Goal: Task Accomplishment & Management: Manage account settings

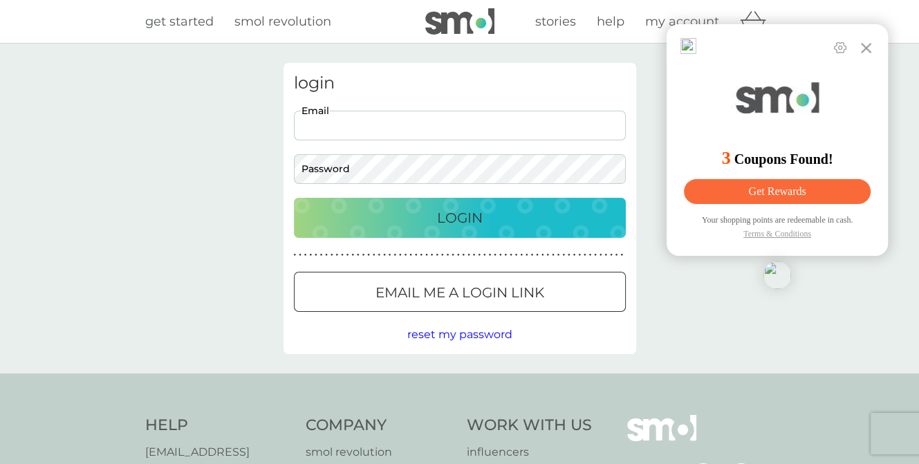
drag, startPoint x: 522, startPoint y: 121, endPoint x: 498, endPoint y: 138, distance: 28.8
click at [522, 121] on input "Email" at bounding box center [460, 126] width 332 height 30
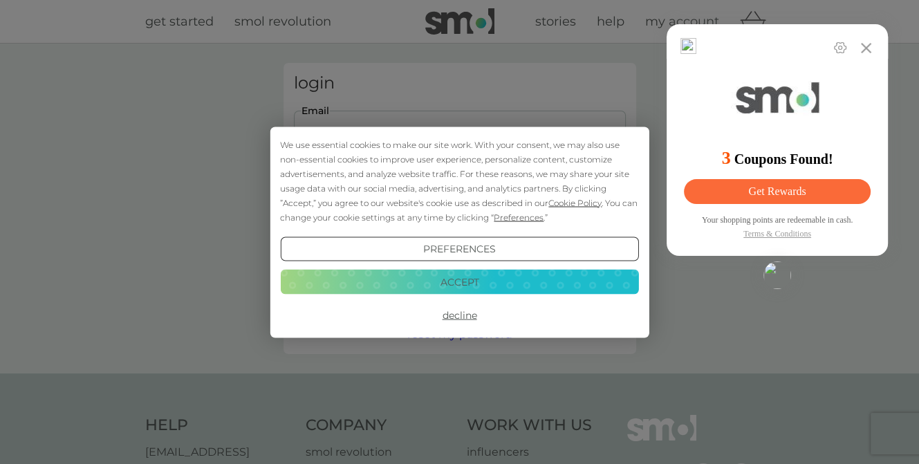
type input "[EMAIL_ADDRESS][DOMAIN_NAME]"
click at [467, 315] on button "Decline" at bounding box center [459, 315] width 358 height 25
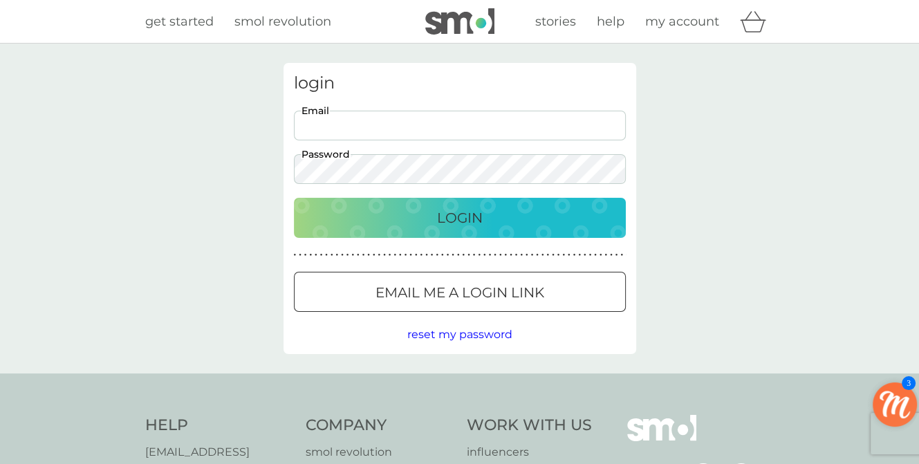
click at [484, 127] on input "Email" at bounding box center [460, 126] width 332 height 30
type input "[EMAIL_ADDRESS][DOMAIN_NAME]"
click at [460, 212] on p "Login" at bounding box center [460, 218] width 46 height 22
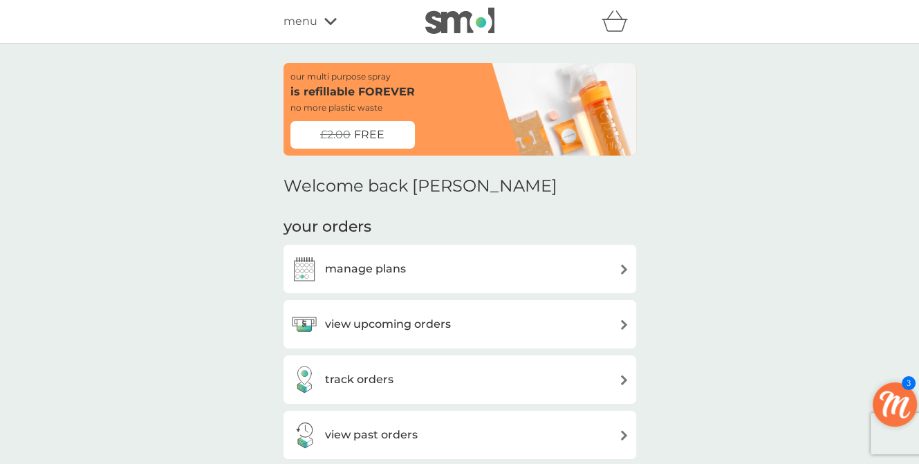
click at [414, 328] on h3 "view upcoming orders" at bounding box center [388, 324] width 126 height 18
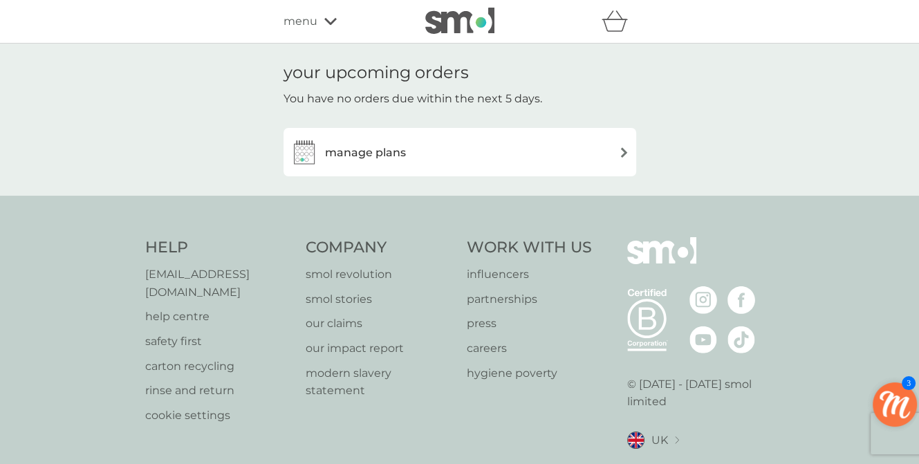
click at [333, 157] on h3 "manage plans" at bounding box center [365, 153] width 81 height 18
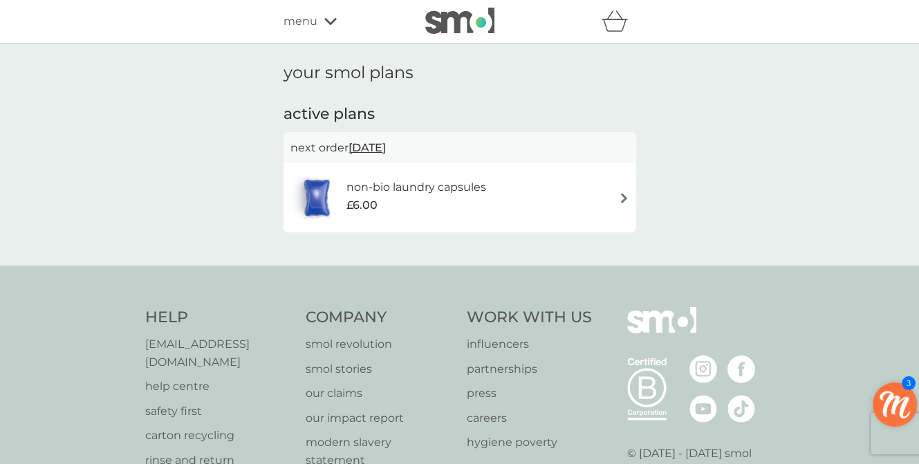
click at [409, 187] on h6 "non-bio laundry capsules" at bounding box center [416, 187] width 140 height 18
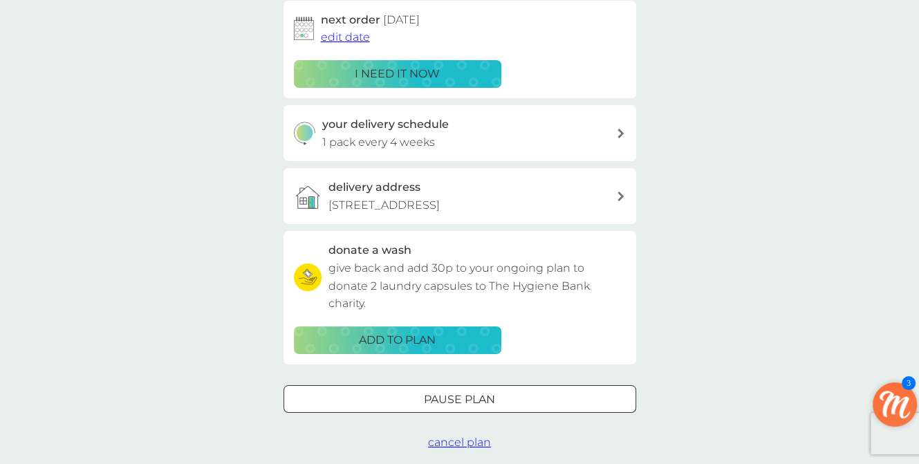
scroll to position [261, 0]
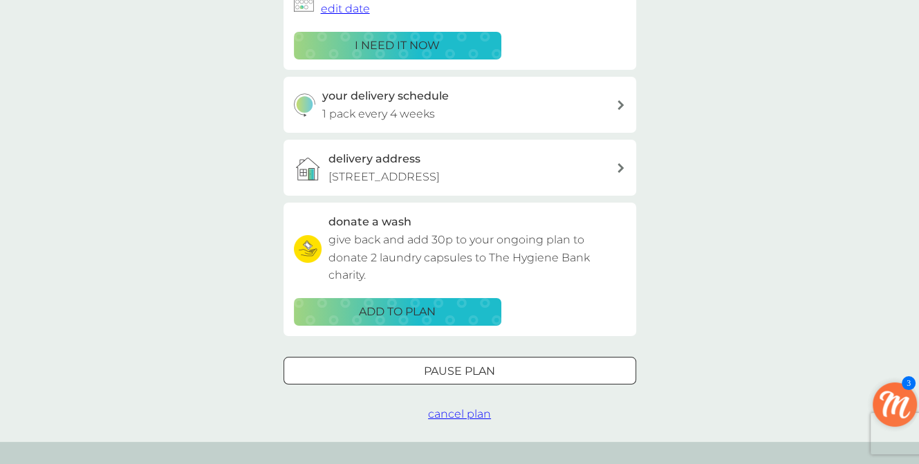
click at [478, 413] on span "cancel plan" at bounding box center [459, 413] width 63 height 13
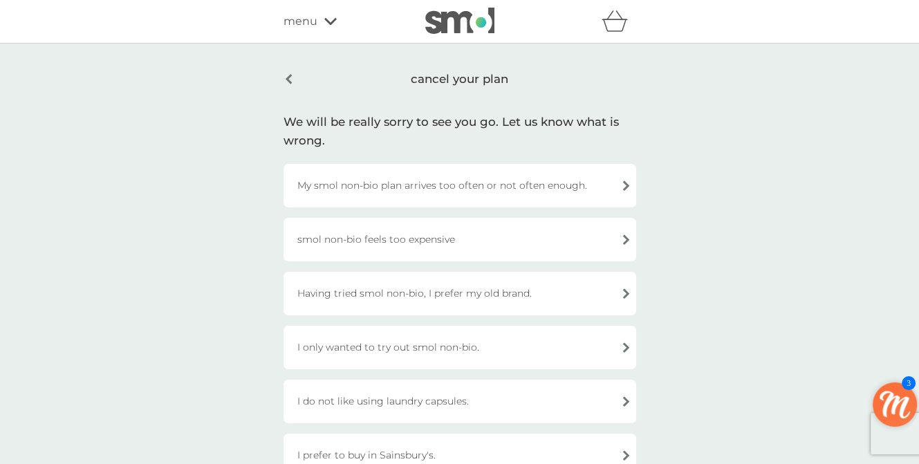
click at [529, 228] on div "smol non-bio feels too expensive" at bounding box center [459, 240] width 353 height 44
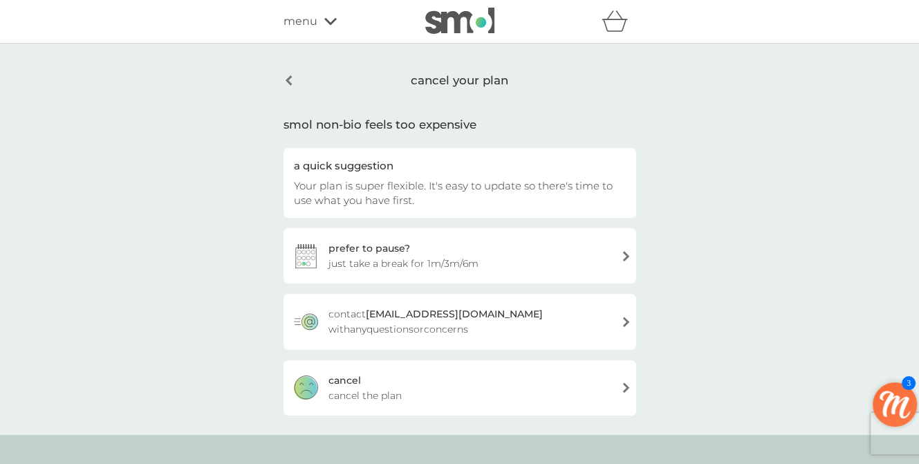
click at [550, 257] on div "prefer to pause? just take a break for 1m/3m/6m" at bounding box center [459, 255] width 353 height 55
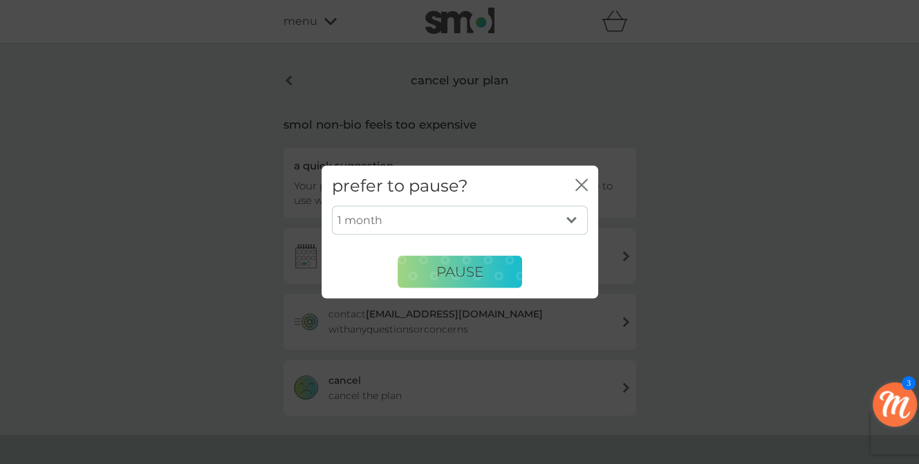
click at [570, 221] on select "1 month 3 months 6 months" at bounding box center [460, 220] width 256 height 29
select select "3"
click at [332, 206] on select "1 month 3 months 6 months" at bounding box center [460, 220] width 256 height 29
click at [463, 270] on span "PAUSE" at bounding box center [459, 271] width 47 height 17
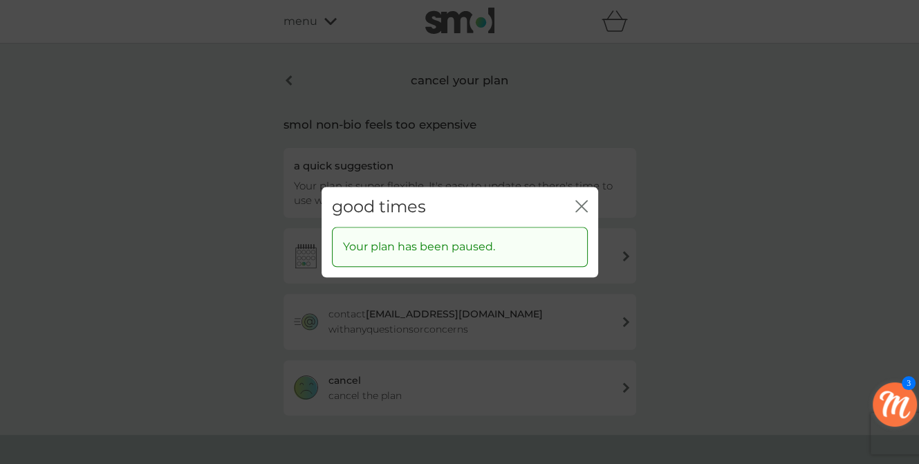
click at [582, 201] on icon "close" at bounding box center [581, 206] width 12 height 12
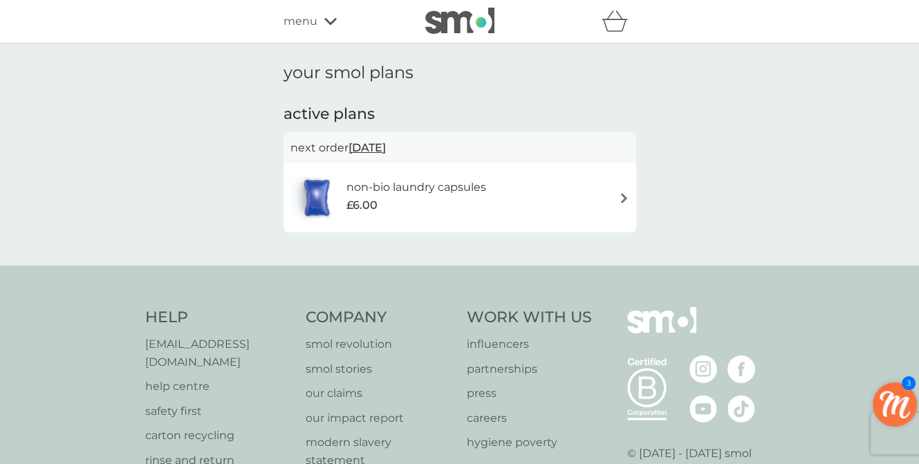
click at [608, 24] on icon "basket" at bounding box center [615, 20] width 26 height 21
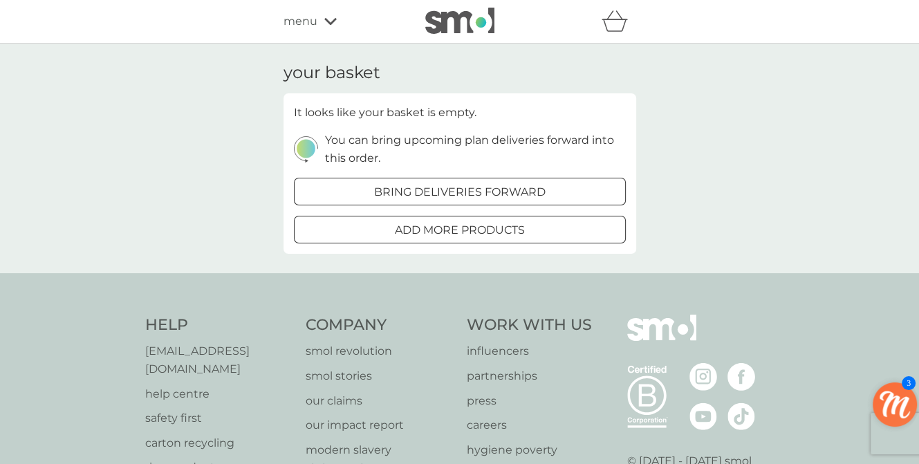
click at [329, 21] on icon at bounding box center [330, 21] width 12 height 8
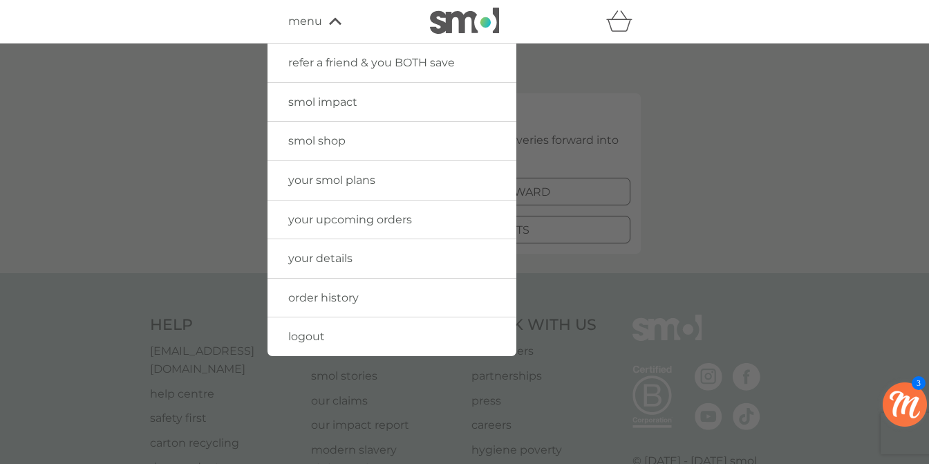
click at [317, 337] on span "logout" at bounding box center [306, 336] width 37 height 13
